Goal: Navigation & Orientation: Find specific page/section

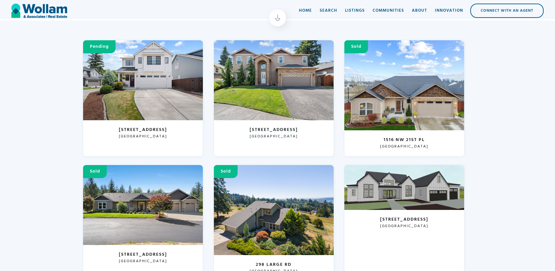
scroll to position [104, 0]
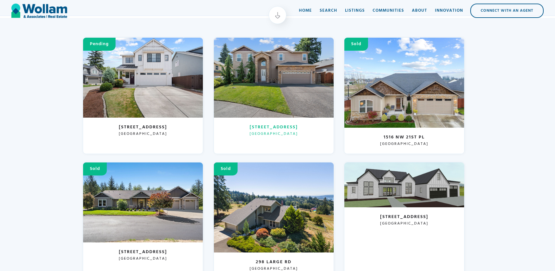
click at [251, 95] on div at bounding box center [274, 78] width 120 height 80
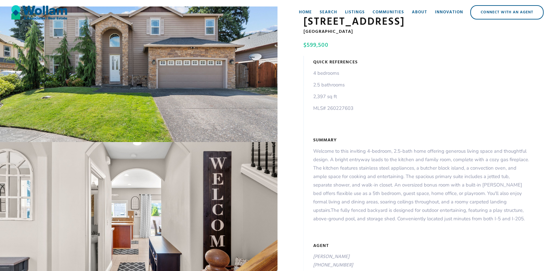
scroll to position [33, 0]
click at [225, 112] on div "open lightbox" at bounding box center [138, 73] width 277 height 135
